Goal: Task Accomplishment & Management: Manage account settings

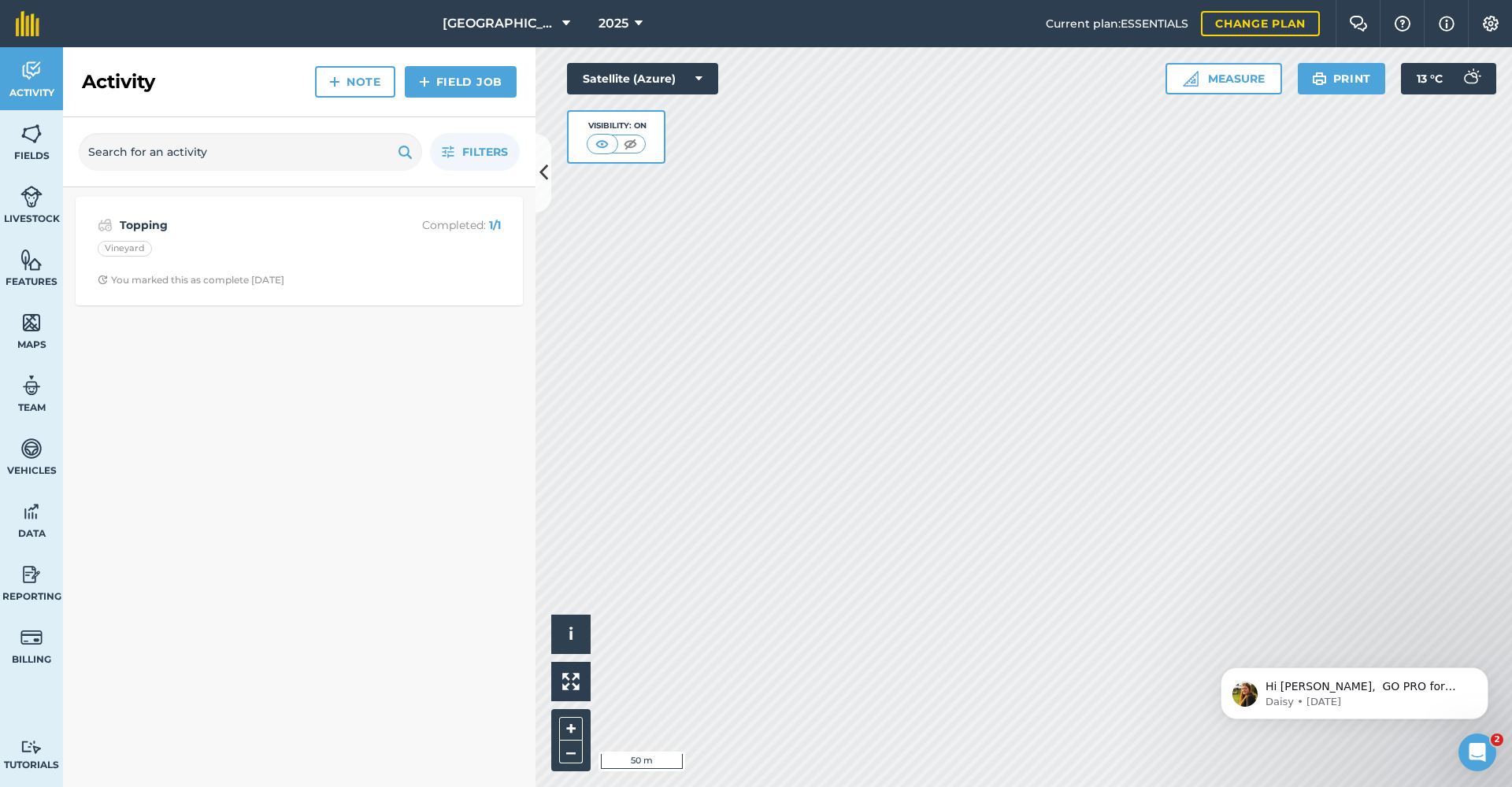
click at [1215, 74] on button "Measure" at bounding box center [1223, 78] width 116 height 31
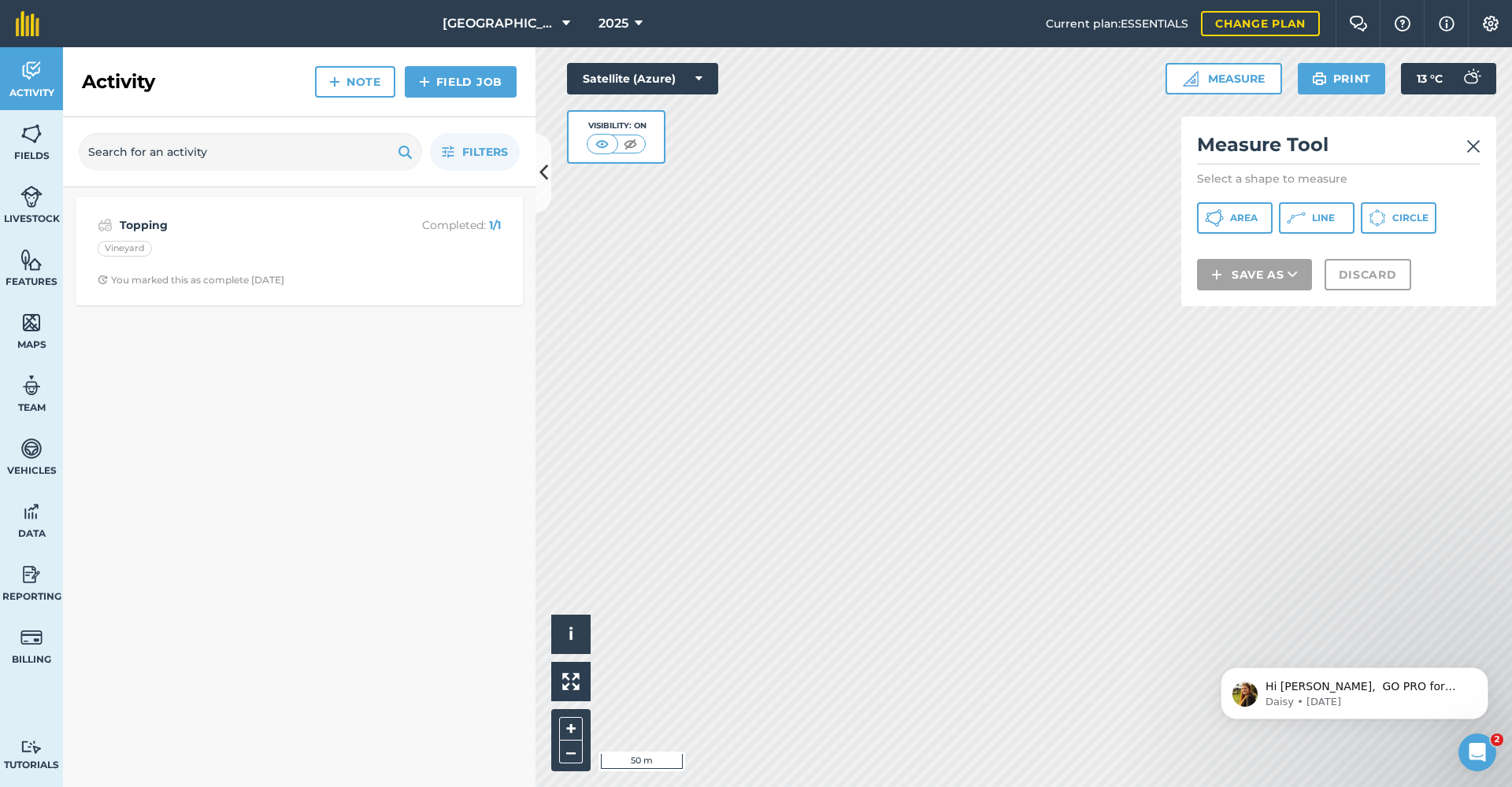
click at [1317, 221] on span "Line" at bounding box center [1322, 218] width 23 height 13
click at [1471, 144] on img at bounding box center [1473, 146] width 14 height 19
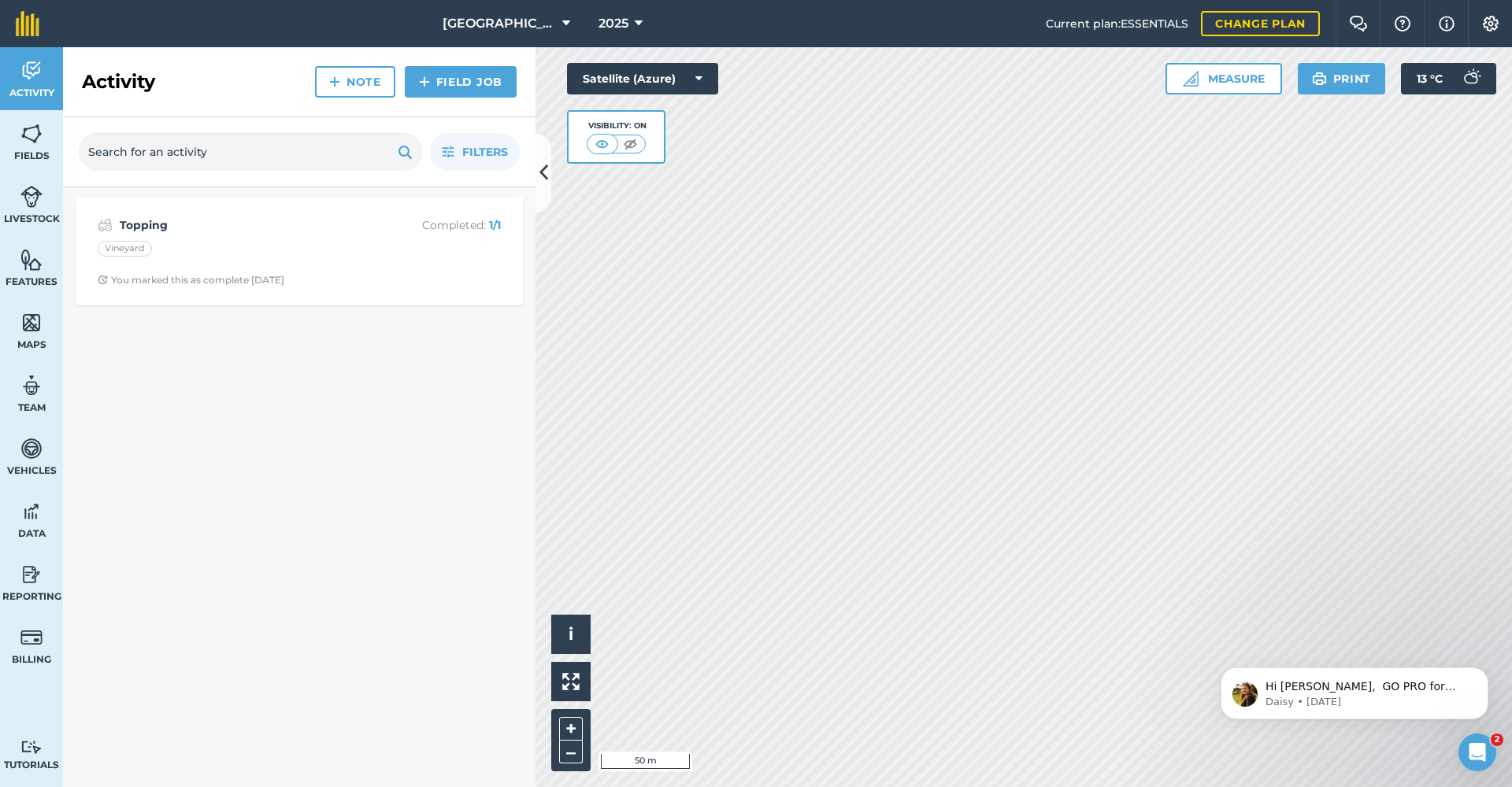
click at [1228, 82] on button "Measure" at bounding box center [1223, 78] width 116 height 31
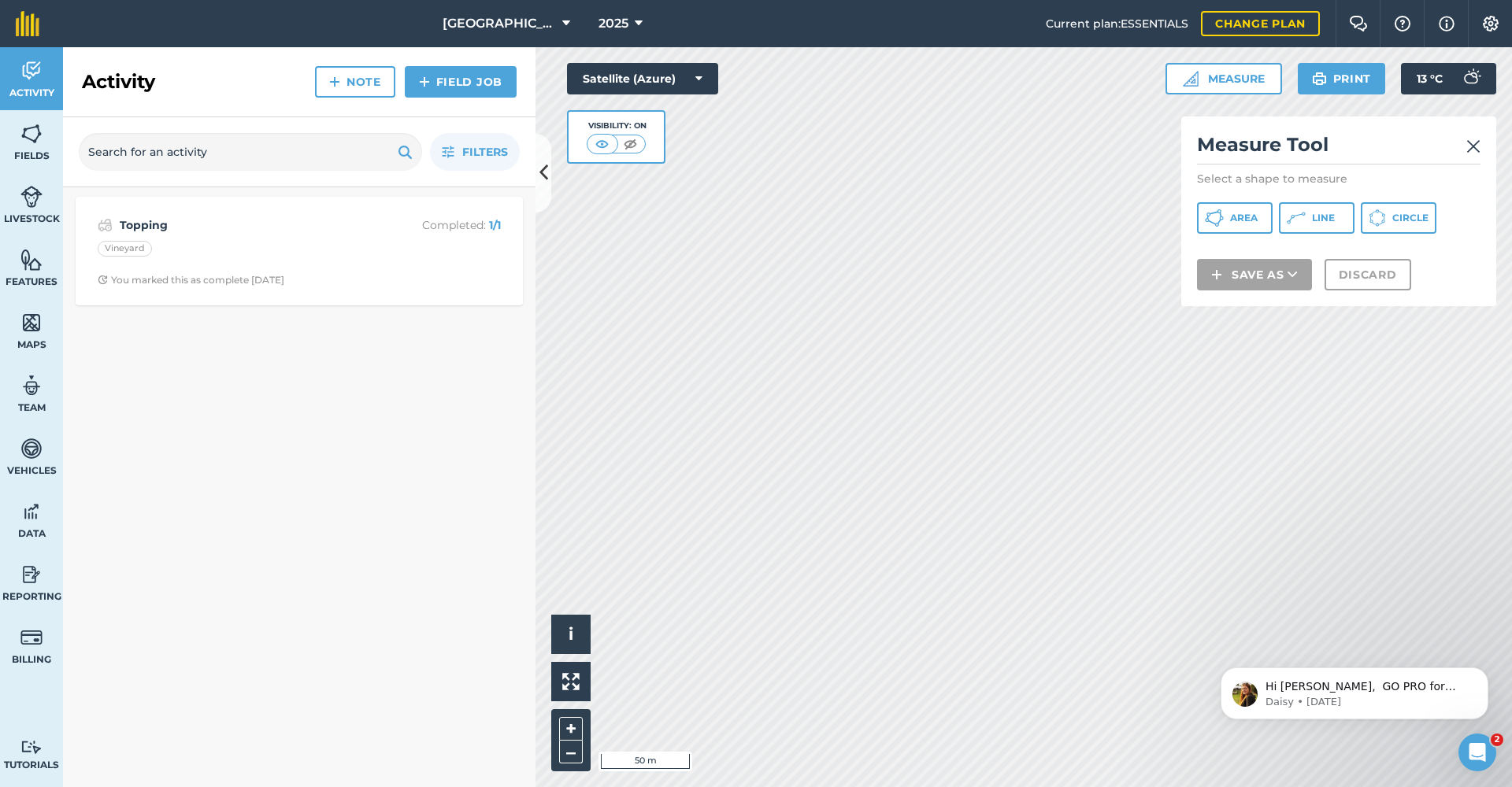
click at [1319, 211] on button "Line" at bounding box center [1316, 218] width 76 height 31
click at [1474, 147] on img at bounding box center [1473, 146] width 14 height 19
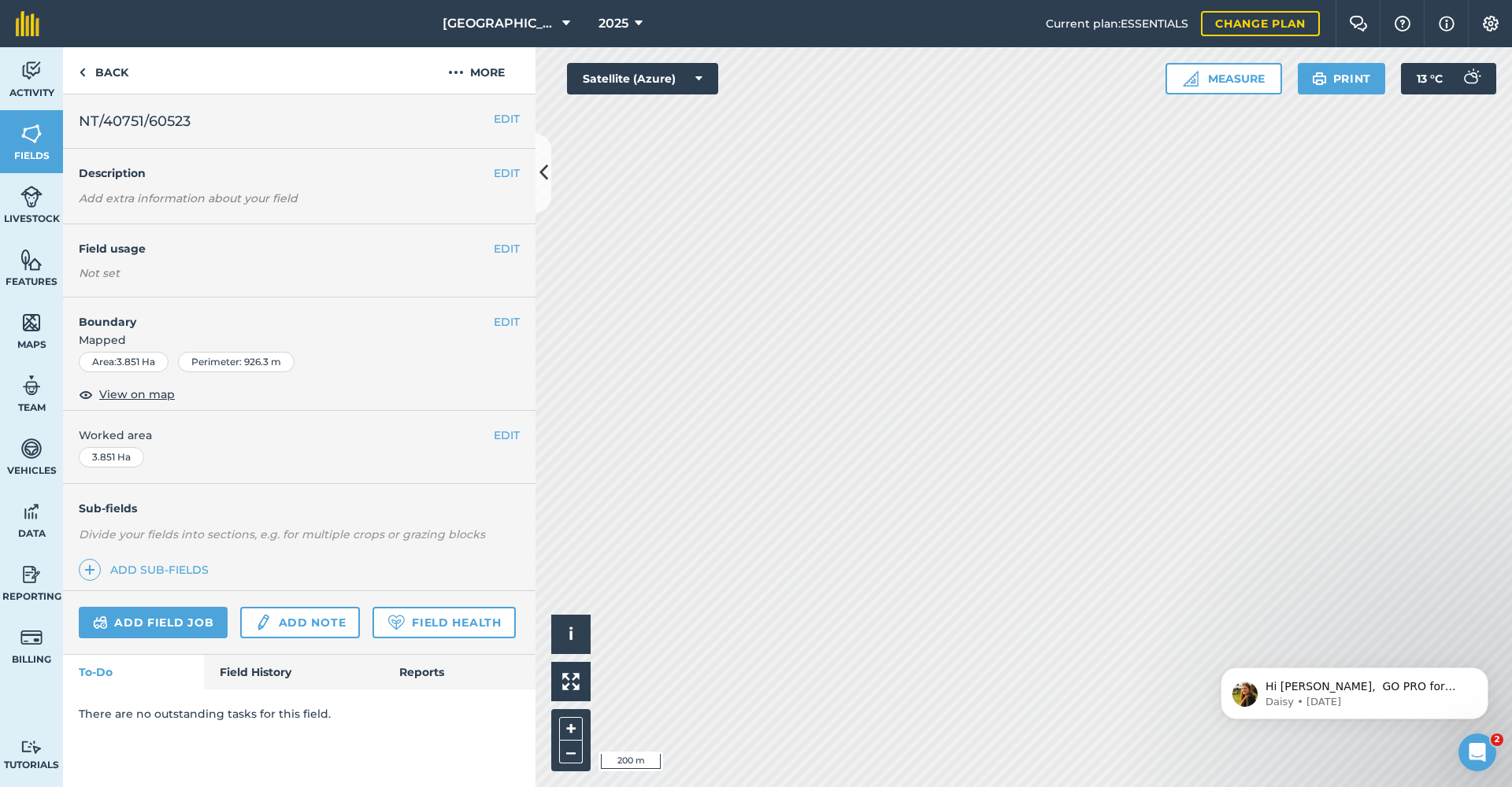
click at [507, 247] on button "EDIT" at bounding box center [507, 249] width 26 height 17
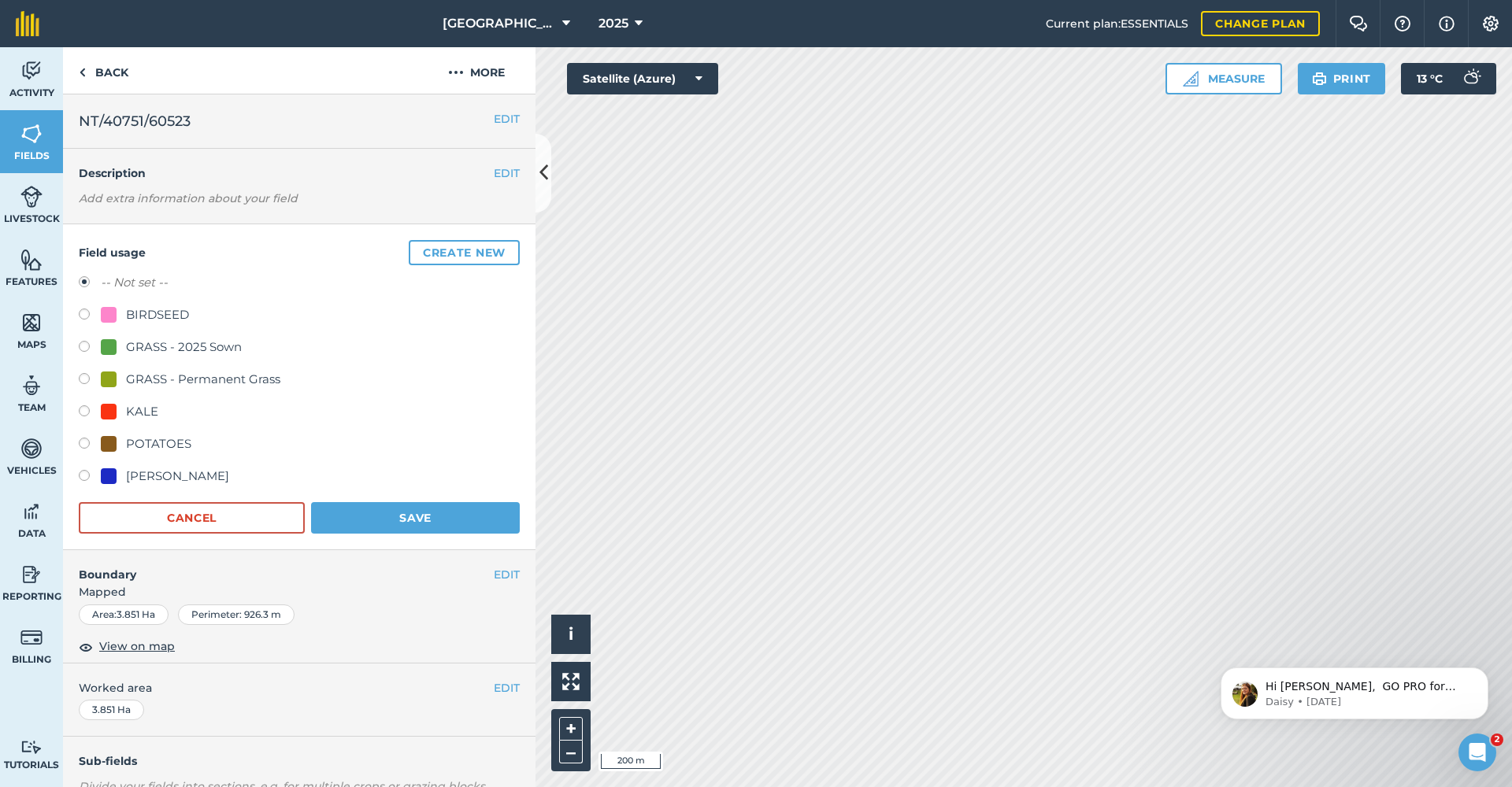
click at [83, 343] on label at bounding box center [90, 348] width 22 height 16
radio input "true"
radio input "false"
click at [398, 528] on button "Save" at bounding box center [415, 518] width 208 height 31
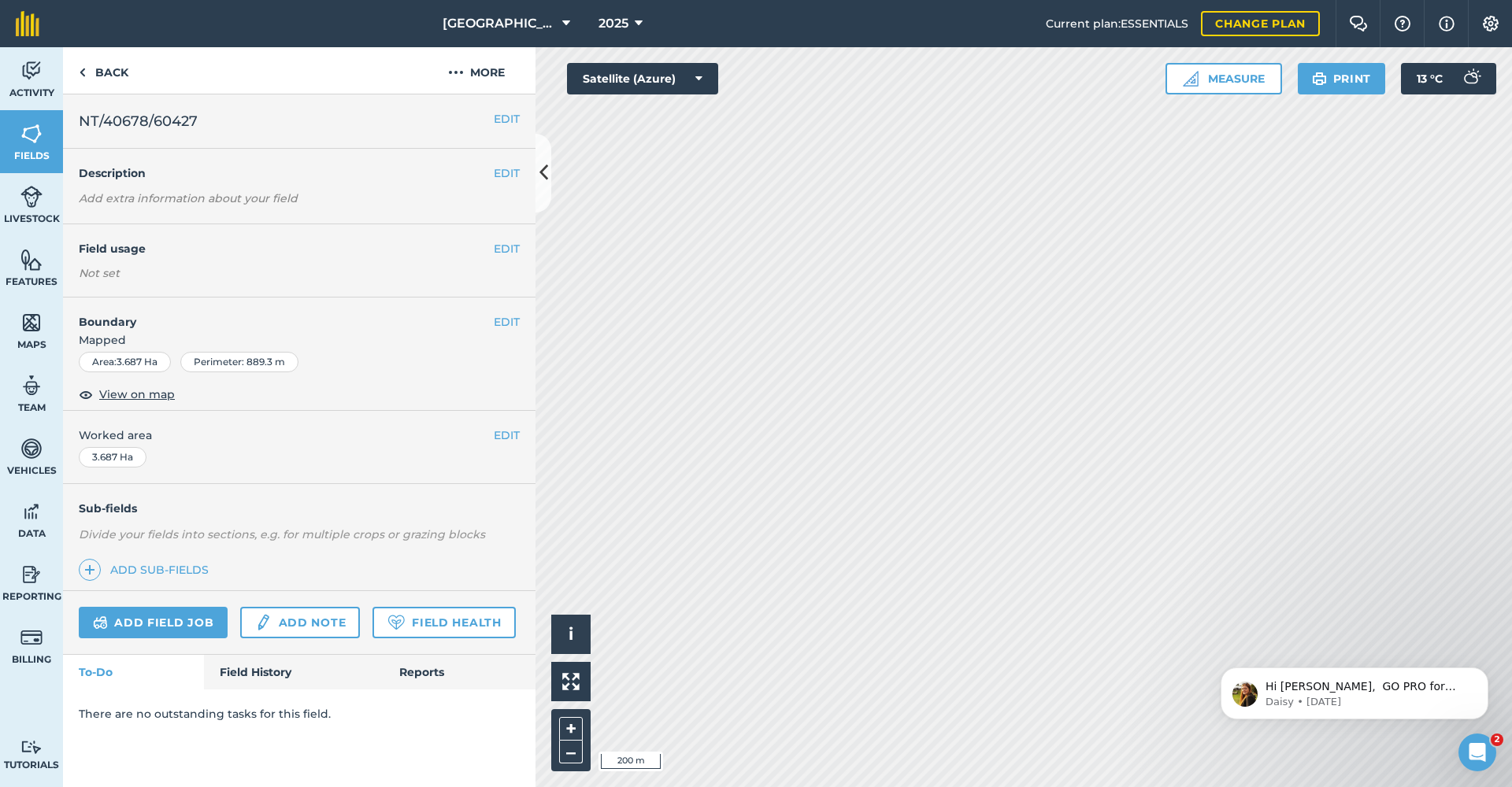
click at [505, 251] on button "EDIT" at bounding box center [507, 249] width 26 height 17
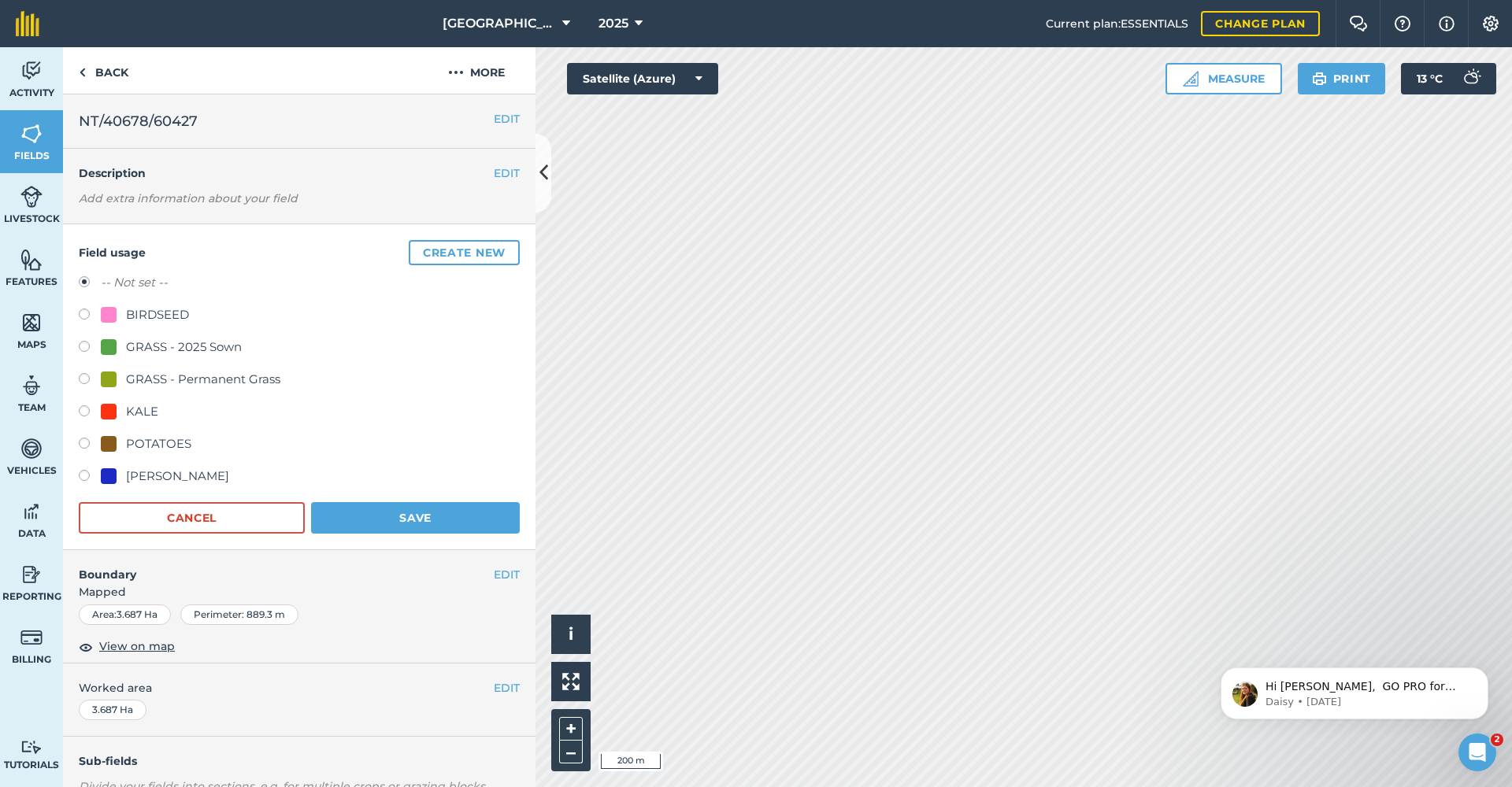
click at [171, 339] on div "GRASS - 2025 Sown" at bounding box center [184, 347] width 116 height 19
radio input "true"
radio input "false"
click at [384, 508] on button "Save" at bounding box center [415, 518] width 208 height 31
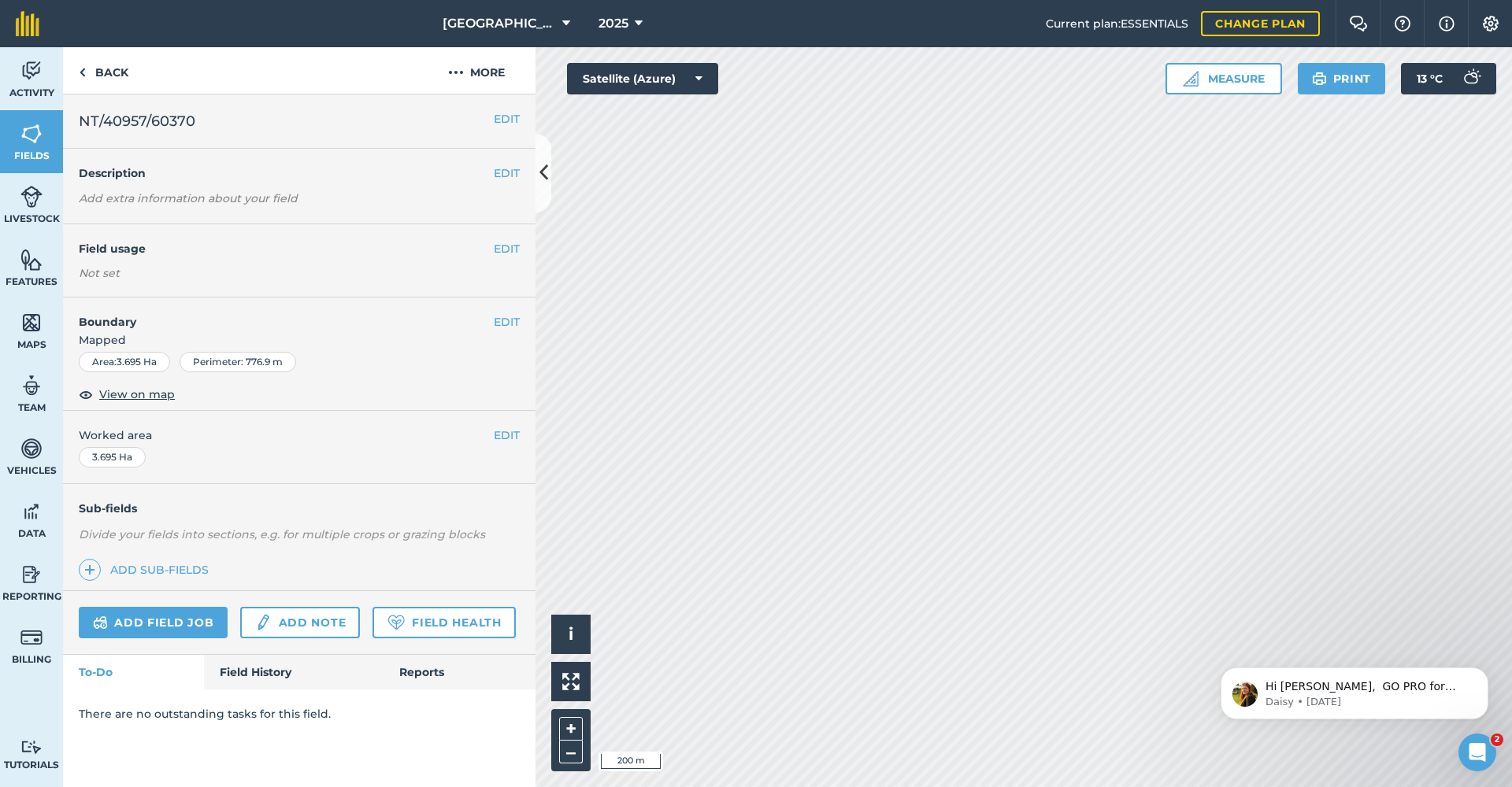
click at [501, 248] on button "EDIT" at bounding box center [507, 249] width 26 height 17
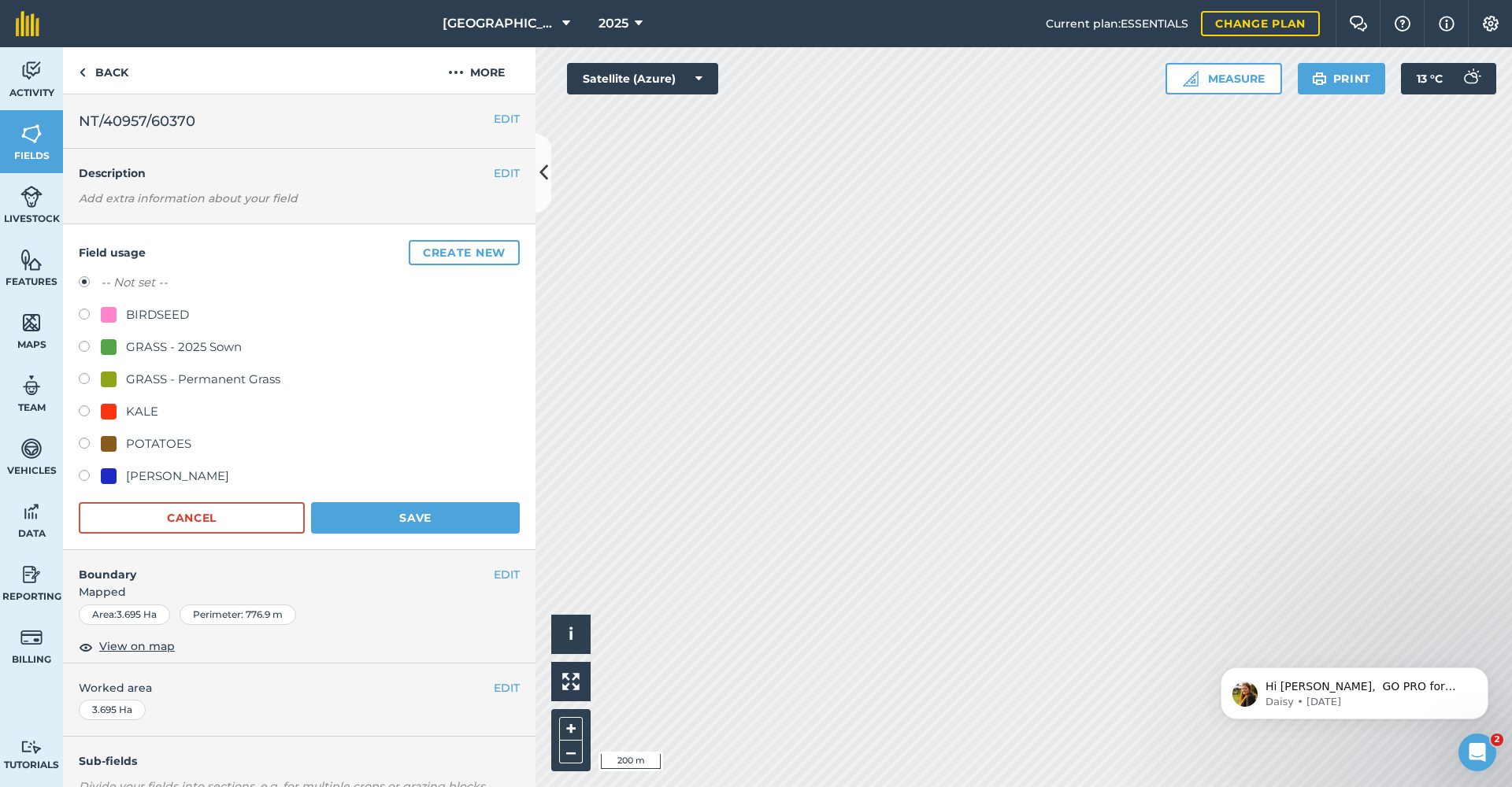
click at [170, 347] on div "GRASS - 2025 Sown" at bounding box center [184, 347] width 116 height 19
radio input "true"
radio input "false"
click at [375, 510] on button "Save" at bounding box center [415, 518] width 208 height 31
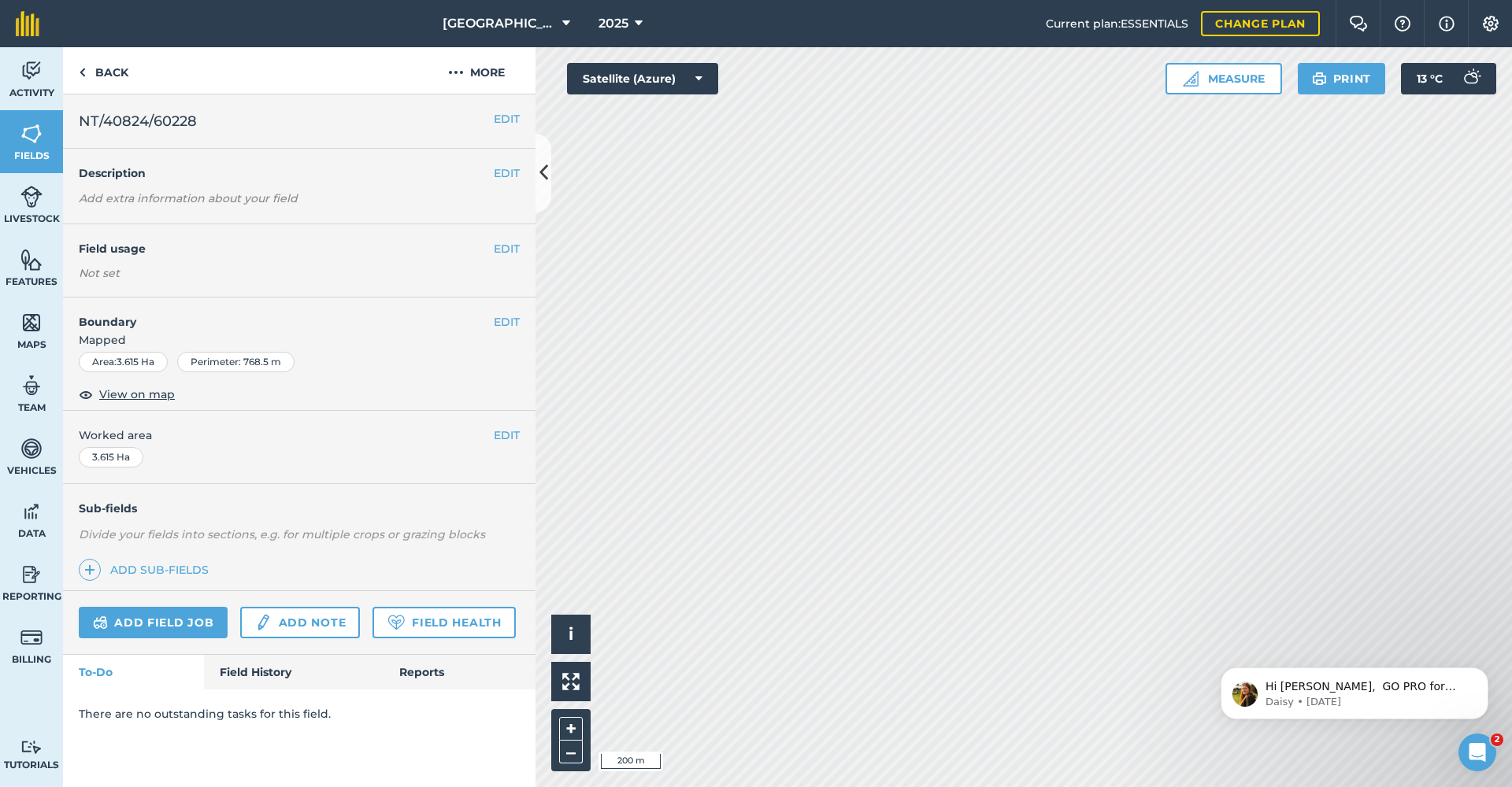
click at [501, 246] on button "EDIT" at bounding box center [507, 249] width 26 height 17
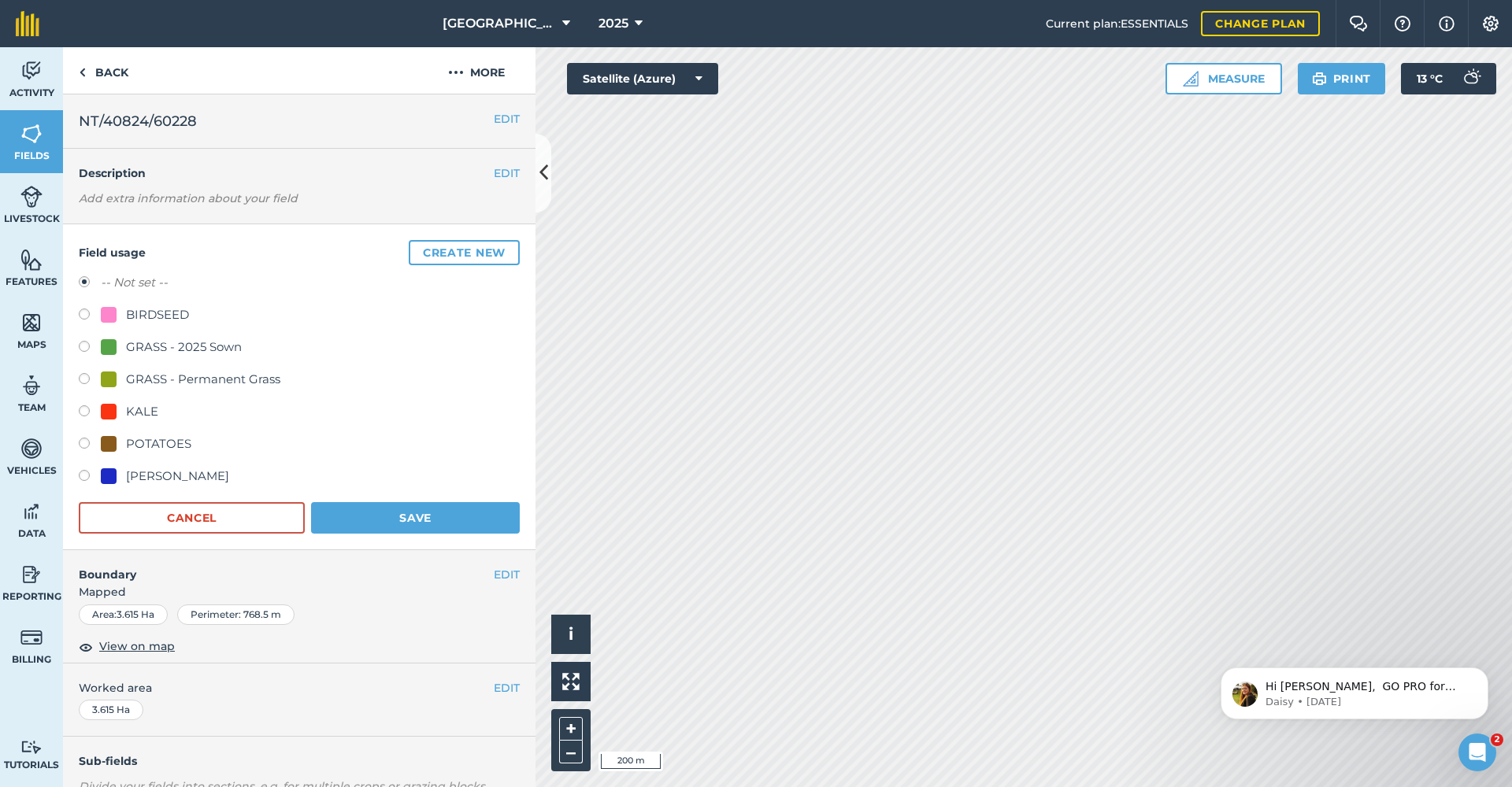
drag, startPoint x: 193, startPoint y: 342, endPoint x: 246, endPoint y: 373, distance: 61.4
click at [195, 342] on div "GRASS - 2025 Sown" at bounding box center [184, 347] width 116 height 19
radio input "true"
radio input "false"
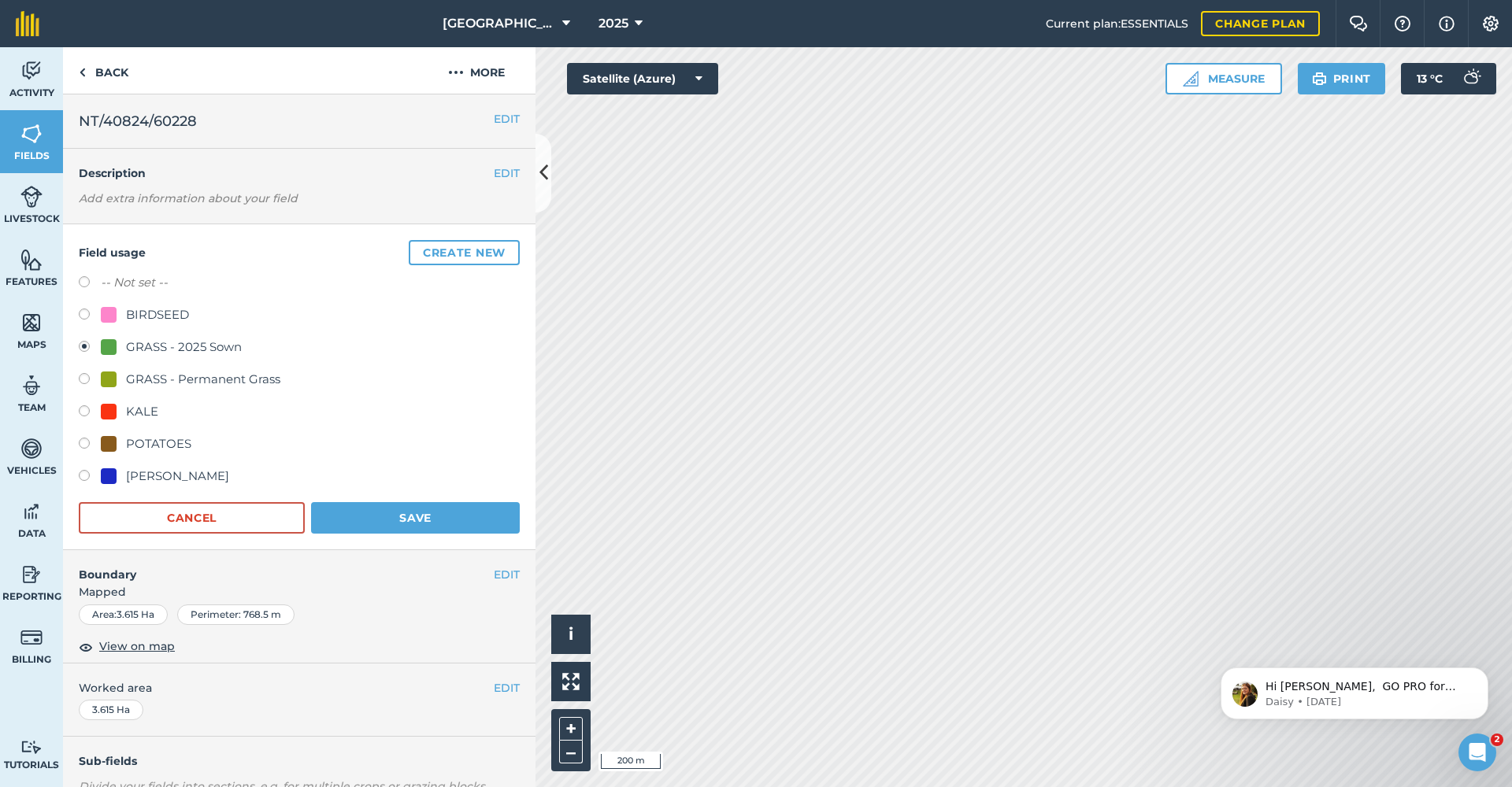
click at [390, 509] on button "Save" at bounding box center [415, 518] width 208 height 31
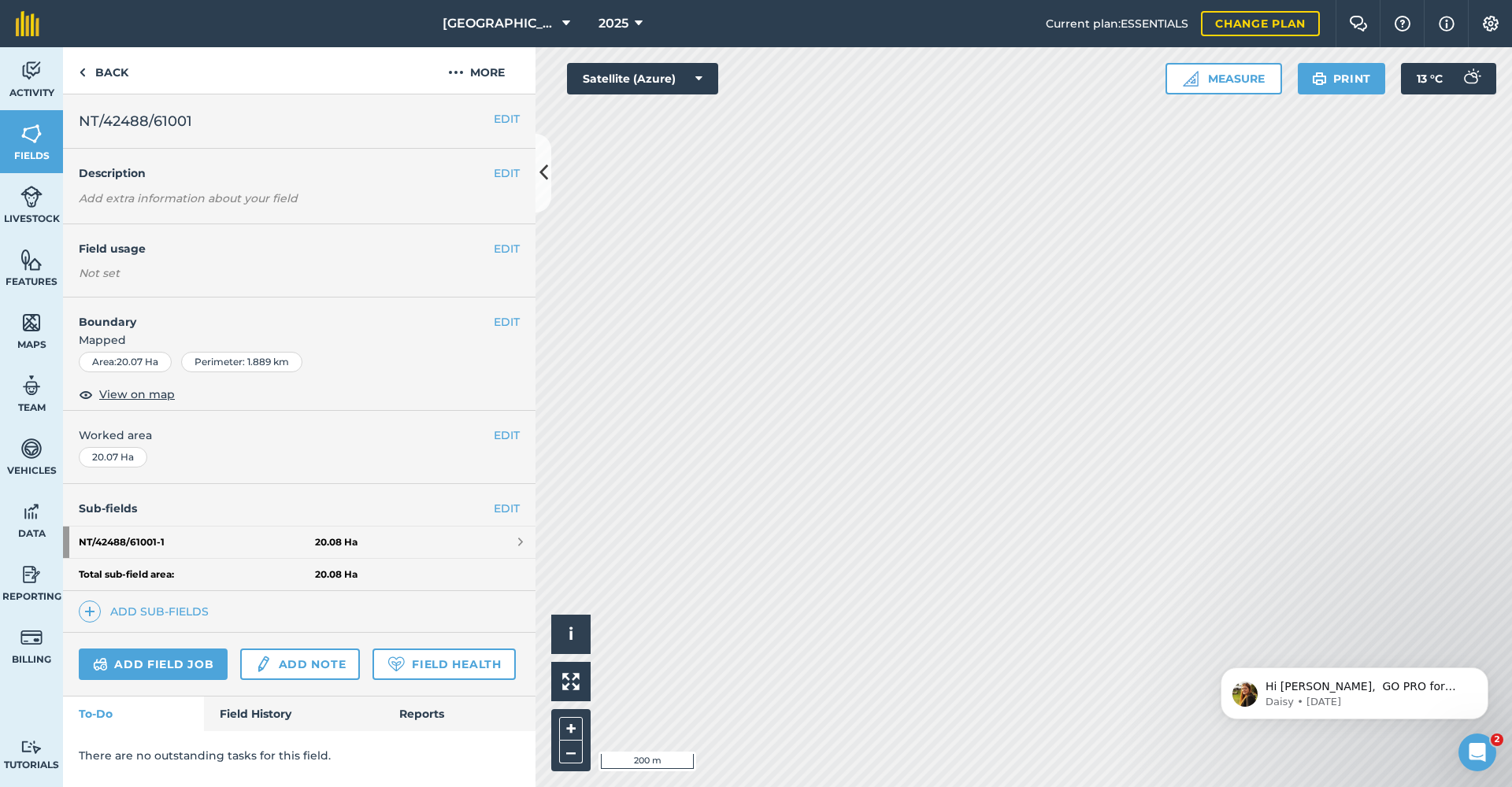
click at [516, 251] on button "EDIT" at bounding box center [507, 249] width 26 height 17
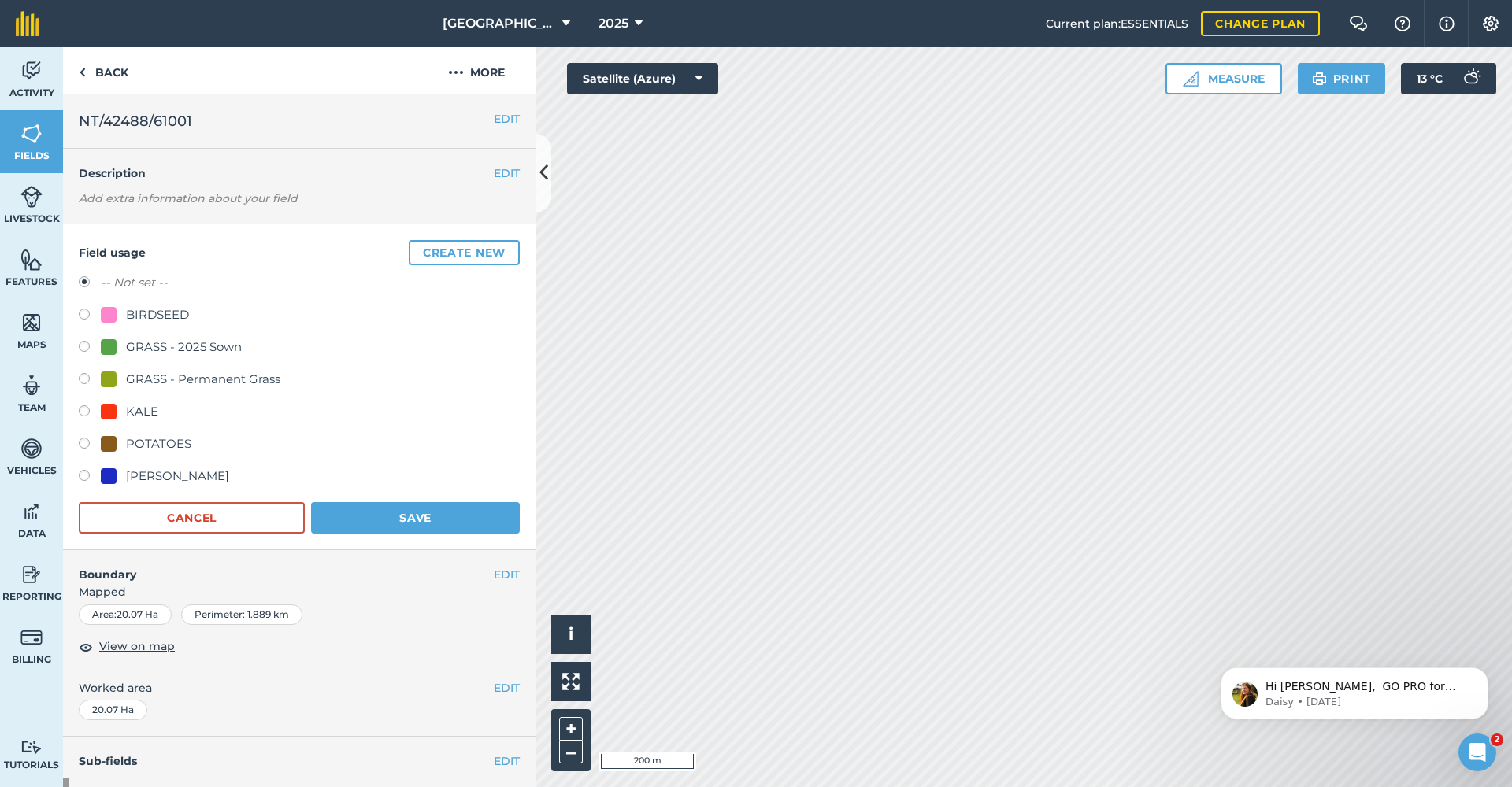
drag, startPoint x: 201, startPoint y: 340, endPoint x: 211, endPoint y: 343, distance: 10.4
click at [208, 342] on div "GRASS - 2025 Sown" at bounding box center [184, 347] width 116 height 19
radio input "true"
radio input "false"
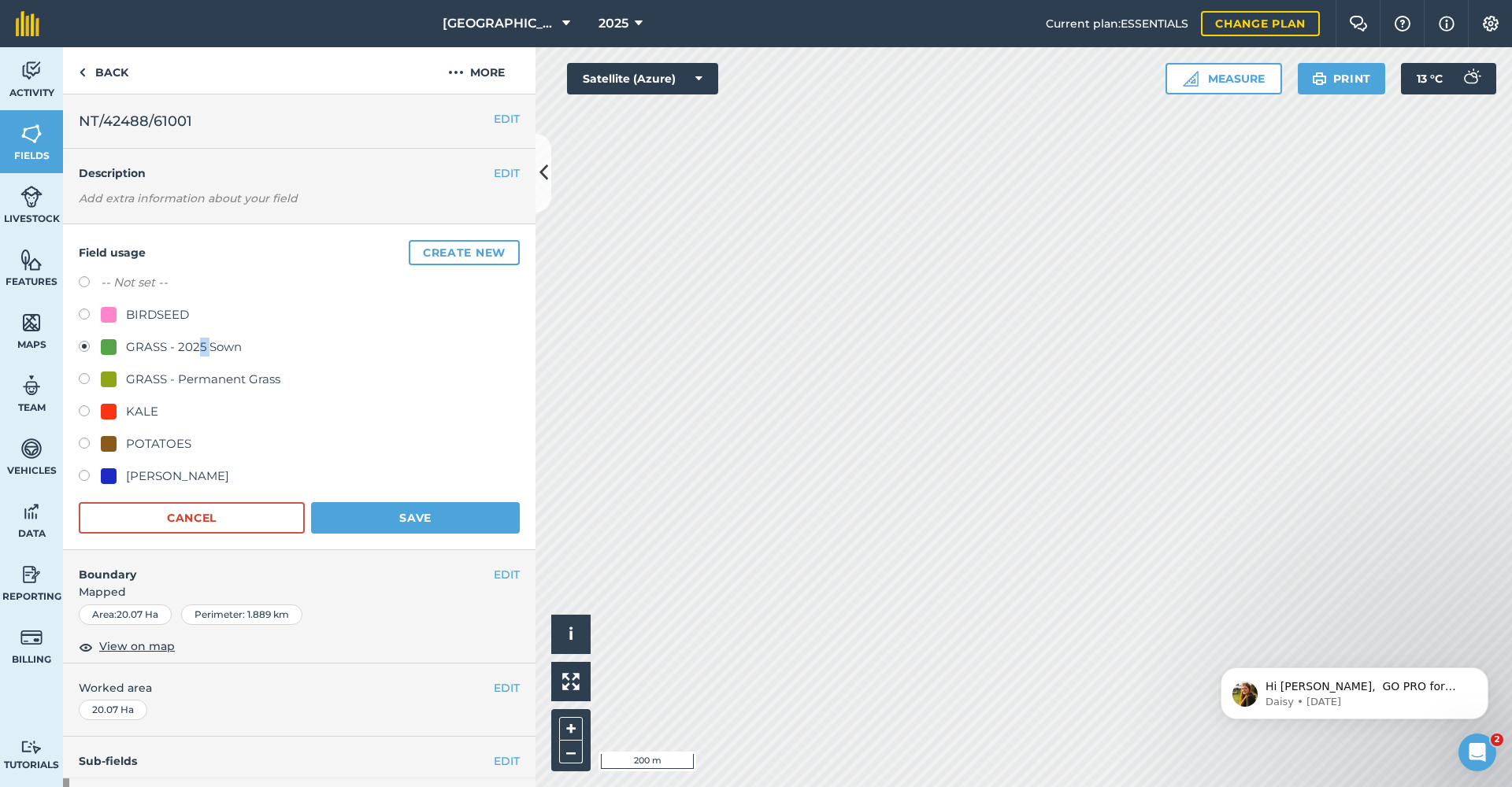
click at [406, 507] on button "Save" at bounding box center [415, 518] width 208 height 31
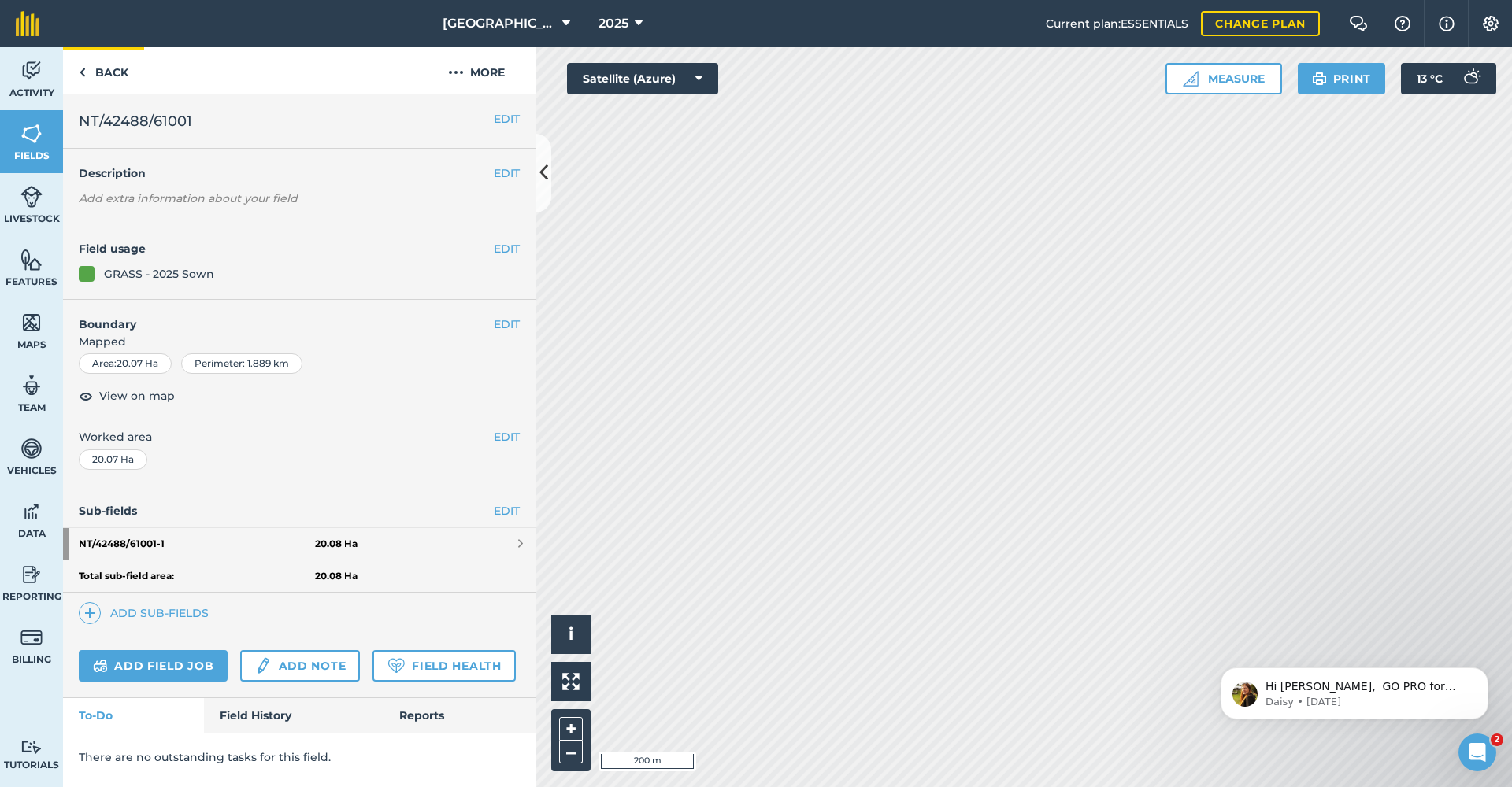
click at [113, 68] on link "Back" at bounding box center [103, 71] width 81 height 47
click at [1489, 674] on button "Dismiss notification" at bounding box center [1483, 672] width 20 height 20
